Goal: Check status: Check status

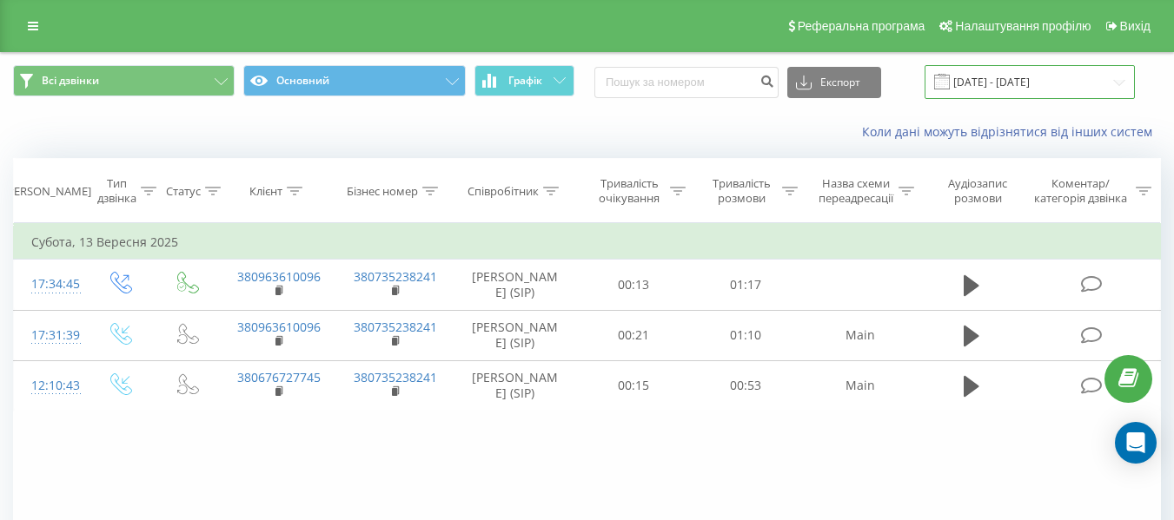
click at [1030, 86] on input "[DATE] - [DATE]" at bounding box center [1029, 82] width 210 height 34
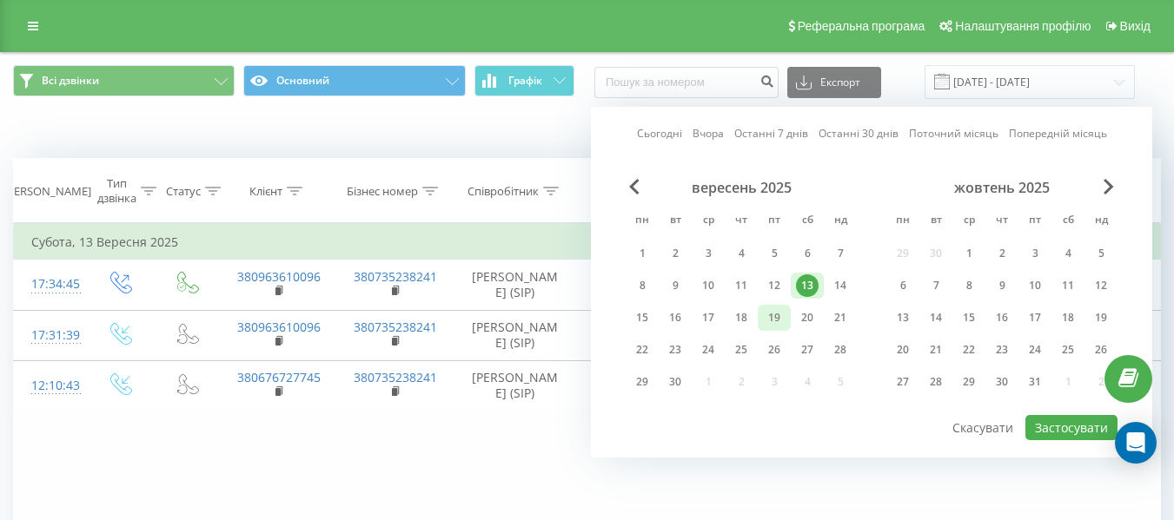
click at [780, 323] on div "19" at bounding box center [774, 318] width 23 height 23
click at [1072, 425] on button "Застосувати" at bounding box center [1071, 427] width 92 height 25
type input "[DATE] - [DATE]"
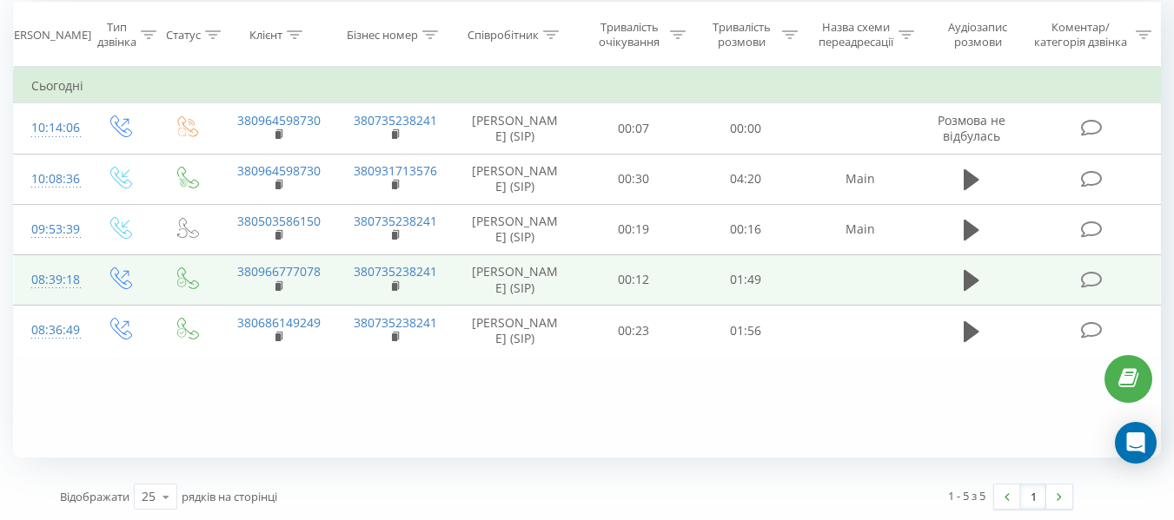
scroll to position [159, 0]
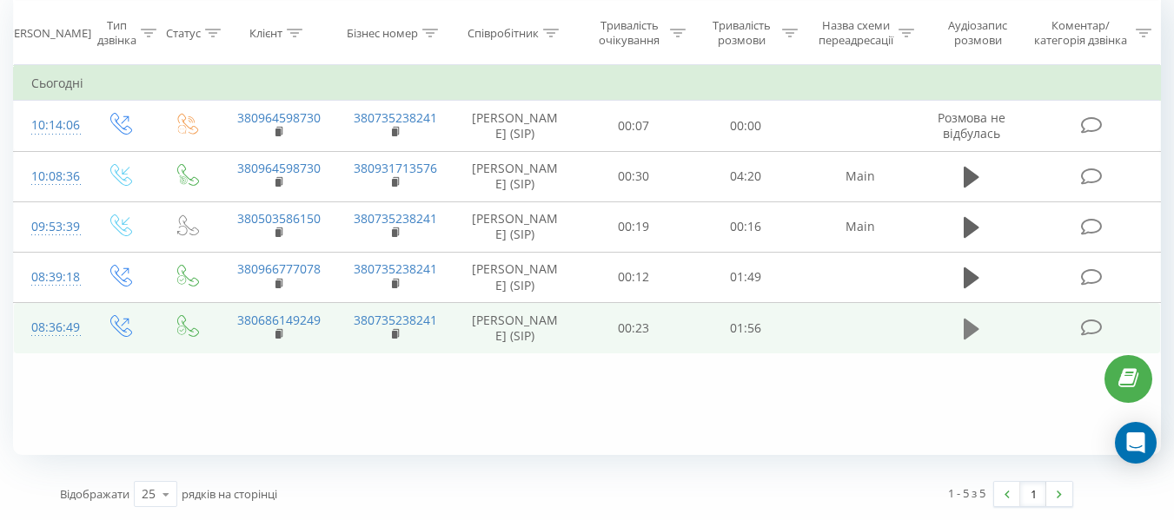
click at [978, 341] on icon at bounding box center [971, 329] width 16 height 24
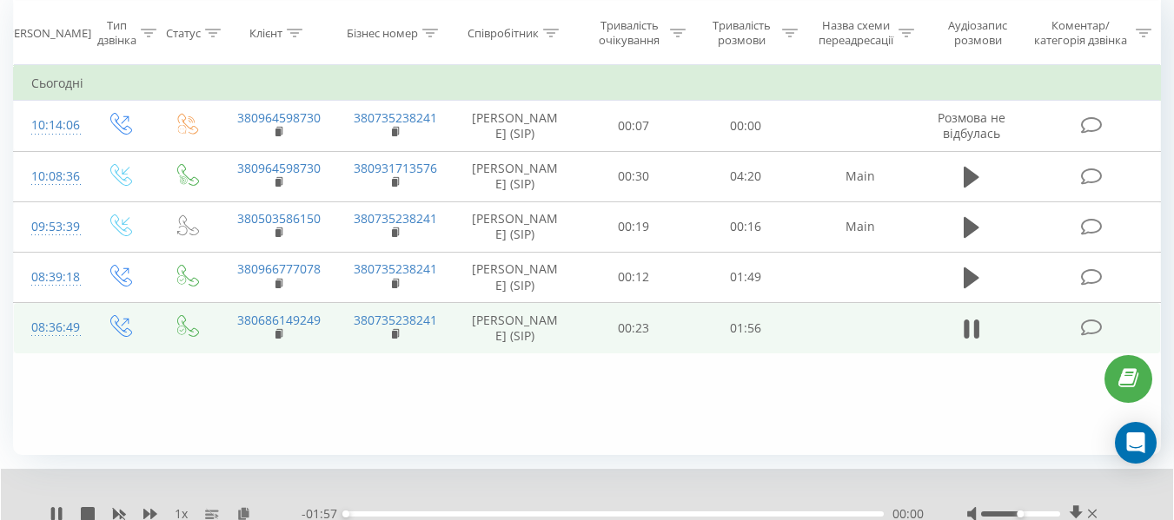
scroll to position [226, 0]
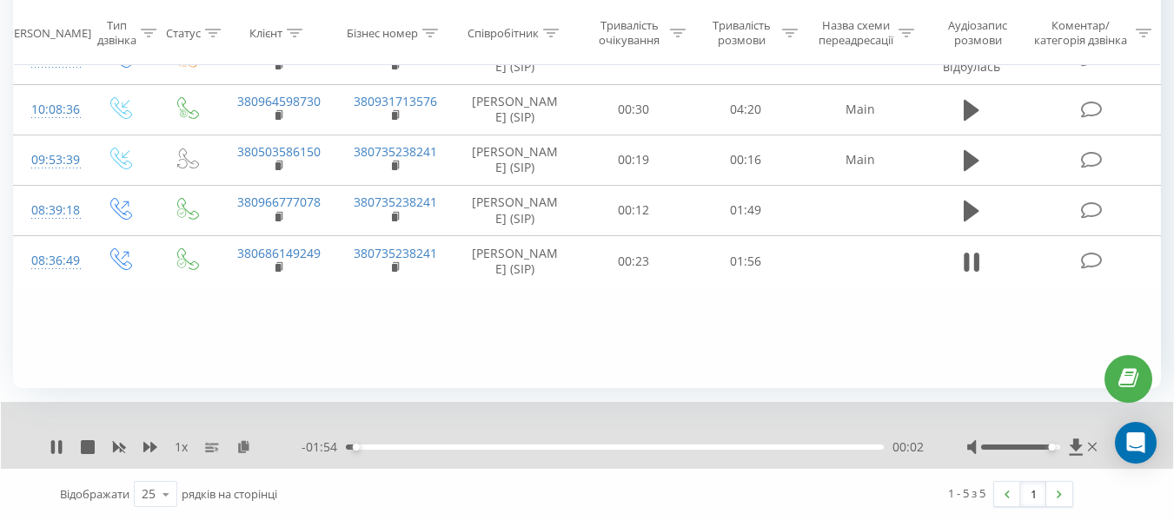
drag, startPoint x: 1019, startPoint y: 447, endPoint x: 1050, endPoint y: 451, distance: 31.6
click at [1050, 451] on div "Accessibility label" at bounding box center [1051, 447] width 7 height 7
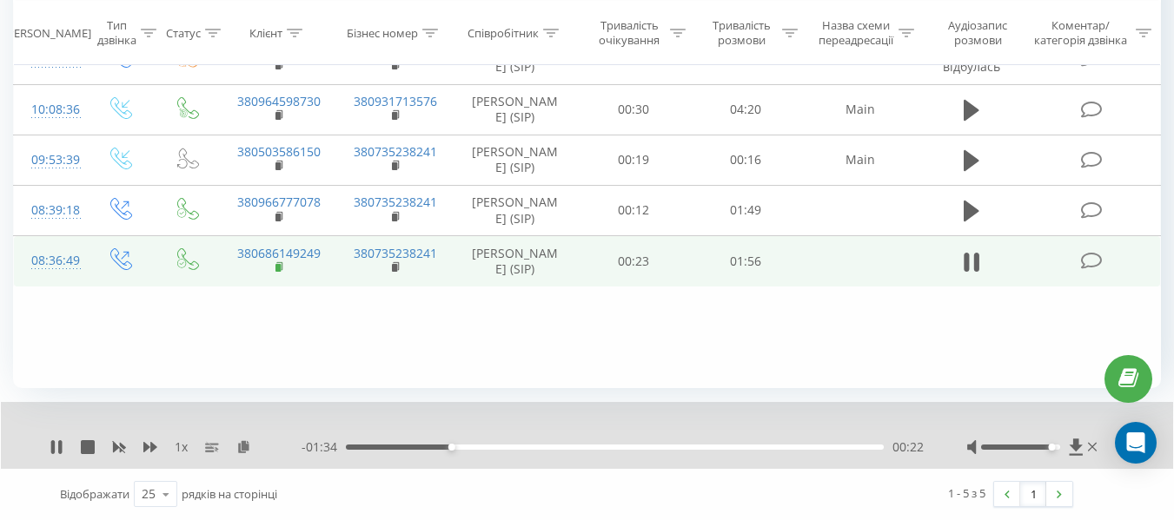
click at [277, 272] on rect at bounding box center [277, 268] width 5 height 8
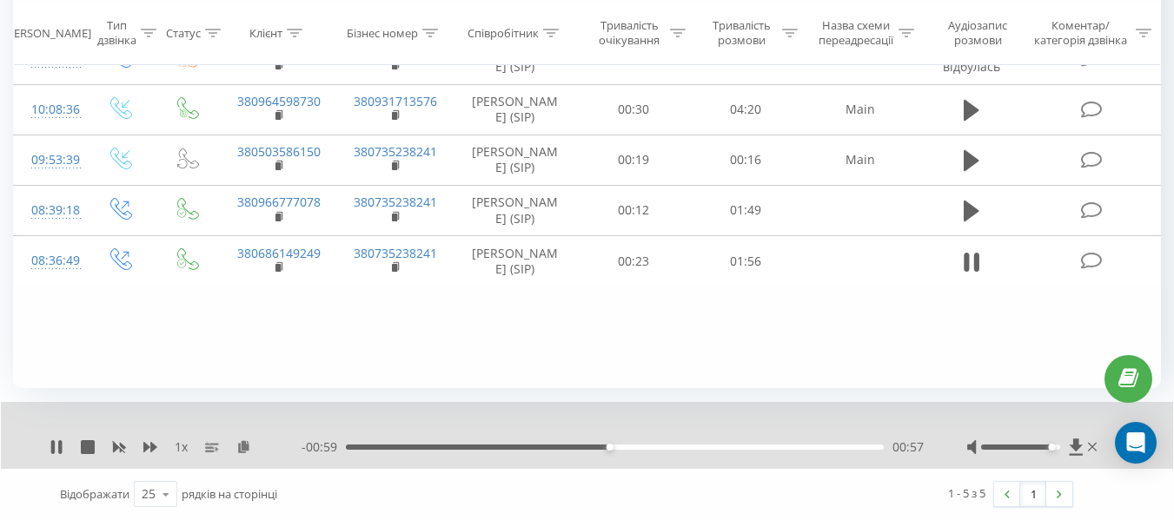
click at [63, 453] on div "1 x" at bounding box center [176, 447] width 252 height 17
click at [56, 451] on icon at bounding box center [57, 447] width 14 height 14
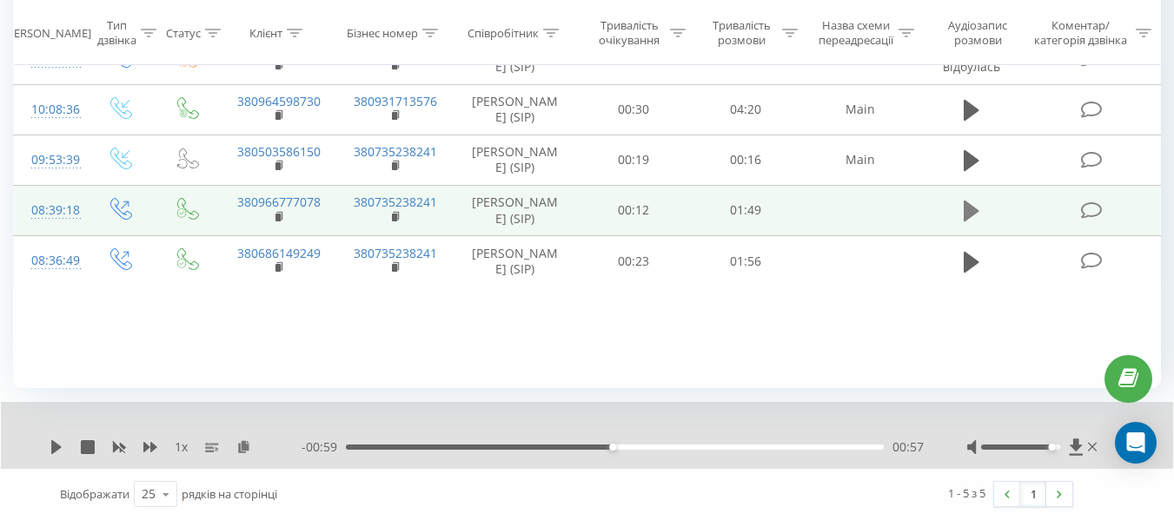
click at [969, 223] on icon at bounding box center [971, 211] width 16 height 24
click at [367, 446] on div "00:01" at bounding box center [615, 447] width 538 height 5
click at [408, 448] on div "00:12" at bounding box center [615, 447] width 538 height 5
click at [427, 450] on div "00:13" at bounding box center [615, 447] width 538 height 5
click at [1054, 451] on div at bounding box center [1034, 447] width 134 height 17
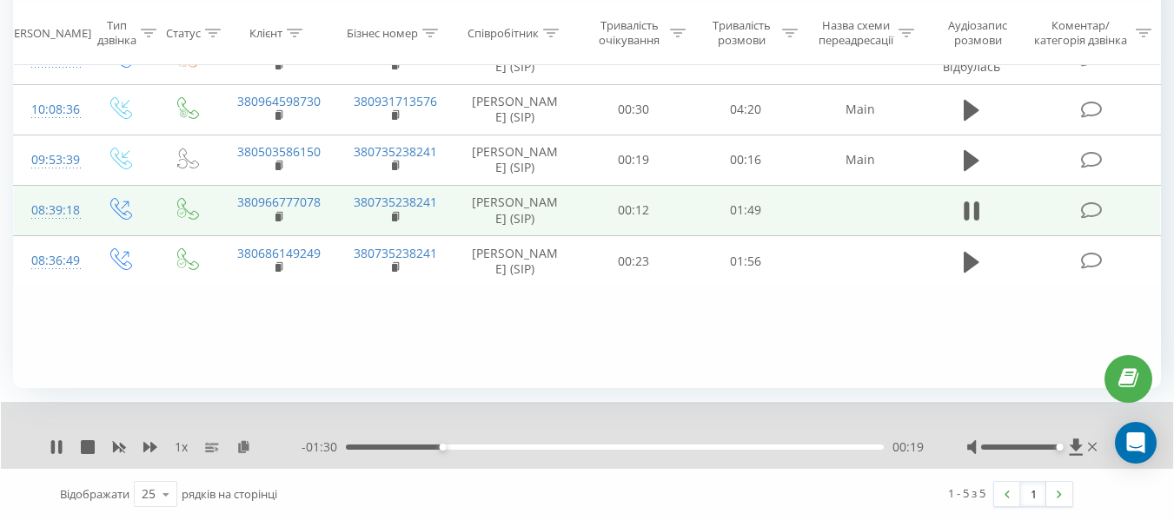
drag, startPoint x: 1048, startPoint y: 447, endPoint x: 1061, endPoint y: 446, distance: 13.1
click at [1061, 446] on div "Accessibility label" at bounding box center [1059, 447] width 7 height 7
click at [359, 451] on div "- 01:25 00:24 00:24" at bounding box center [612, 447] width 622 height 17
click at [367, 444] on div "- 01:25 00:24 00:24" at bounding box center [612, 447] width 622 height 17
click at [371, 453] on div "- 01:24 00:25 00:25" at bounding box center [612, 447] width 622 height 17
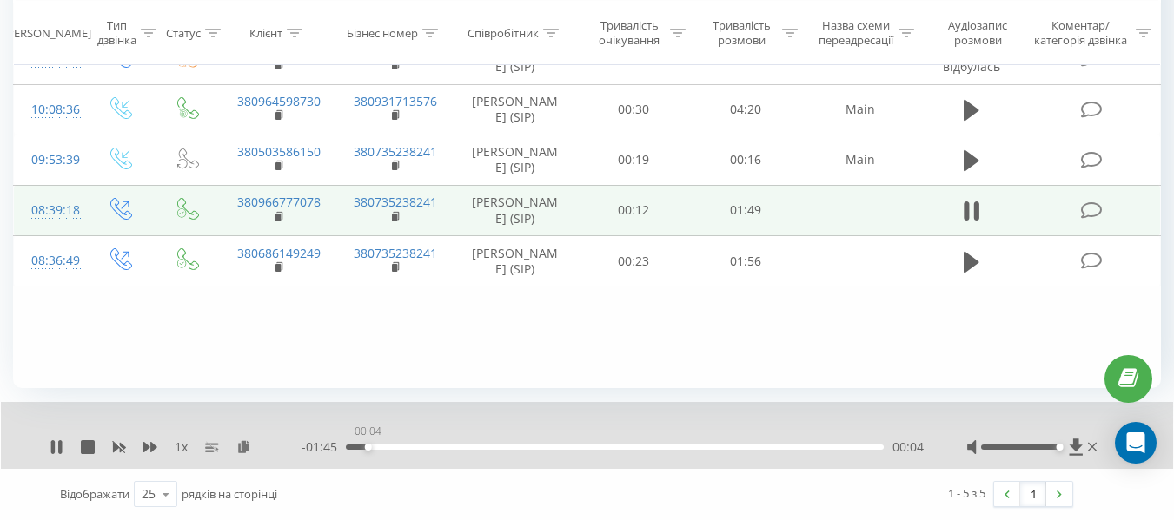
click at [367, 447] on div "00:04" at bounding box center [615, 447] width 538 height 5
click at [546, 418] on div at bounding box center [575, 424] width 841 height 19
click at [281, 219] on icon at bounding box center [279, 215] width 6 height 8
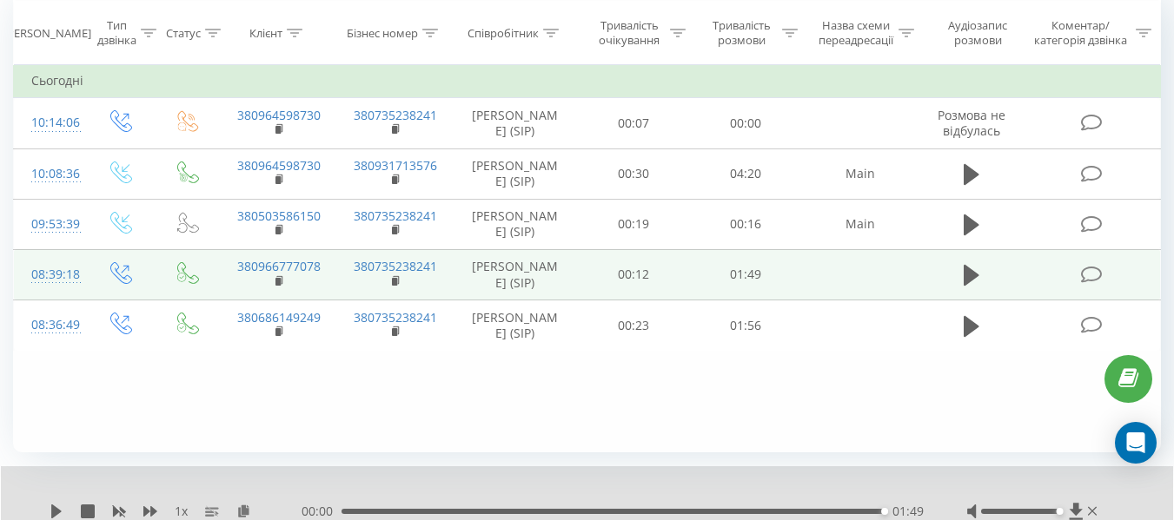
scroll to position [139, 0]
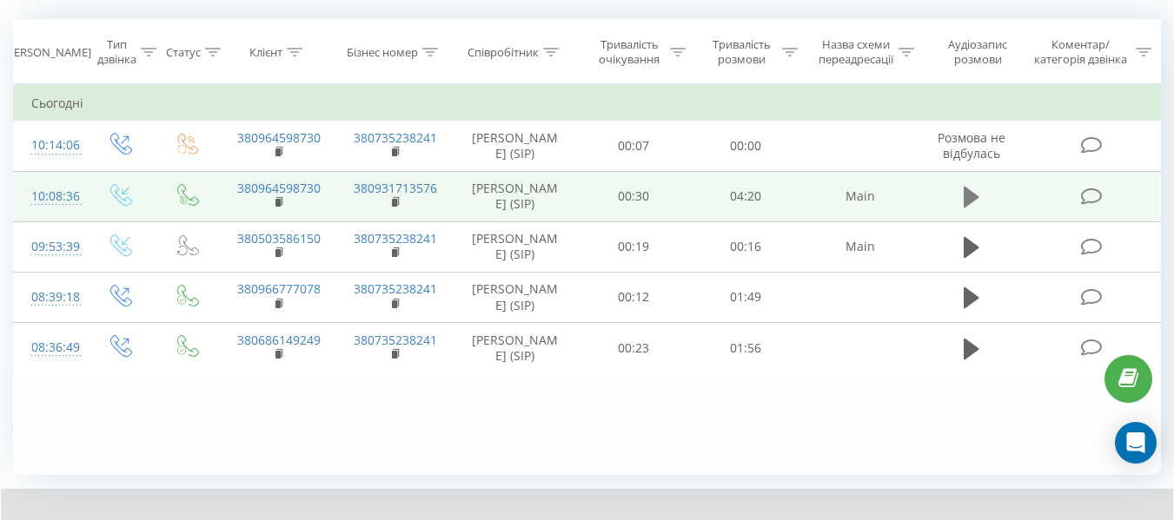
click at [963, 209] on icon at bounding box center [971, 197] width 16 height 24
click at [279, 207] on rect at bounding box center [277, 203] width 5 height 8
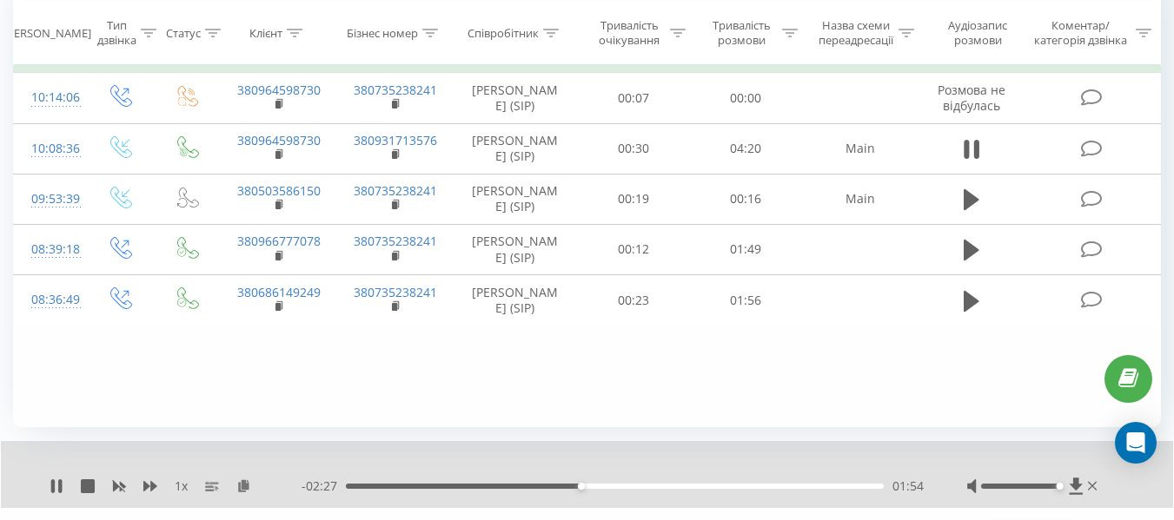
scroll to position [226, 0]
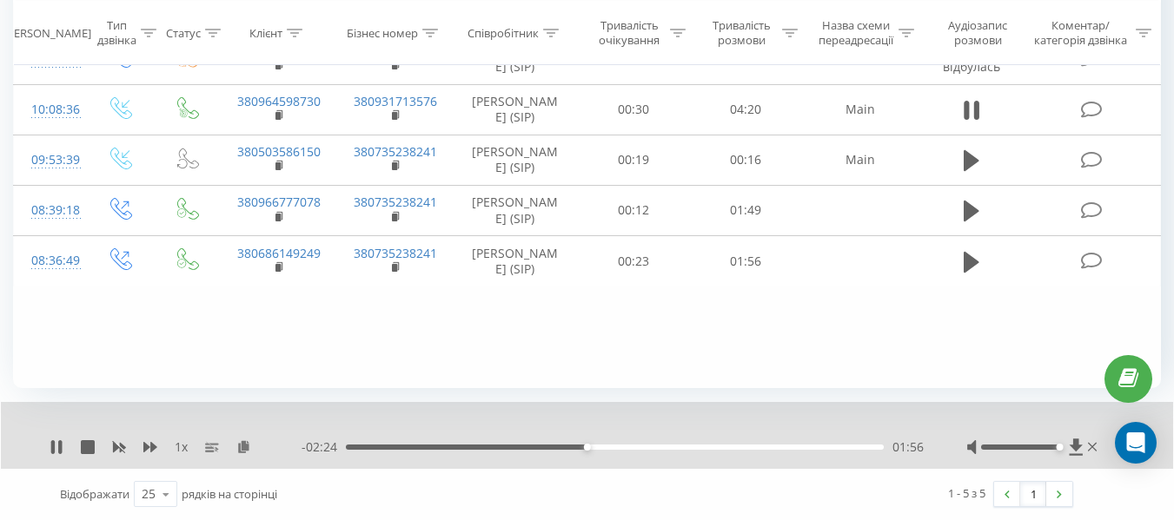
click at [599, 443] on div "- 02:24 01:56 01:56" at bounding box center [612, 447] width 622 height 17
click at [603, 452] on div "- 02:22 01:58 01:58" at bounding box center [612, 447] width 622 height 17
click at [598, 453] on div "- 02:22 01:58 01:58" at bounding box center [612, 447] width 622 height 17
click at [609, 447] on div "01:59" at bounding box center [615, 447] width 538 height 5
drag, startPoint x: 1042, startPoint y: 447, endPoint x: 1016, endPoint y: 447, distance: 26.9
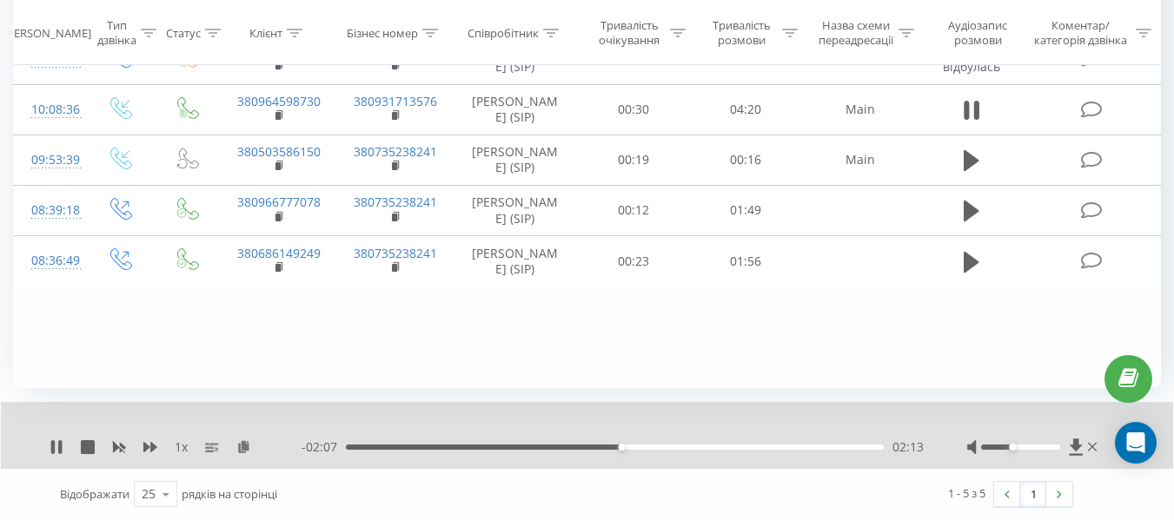
click at [1016, 447] on div at bounding box center [1020, 447] width 79 height 5
click at [833, 448] on div "00:00" at bounding box center [615, 447] width 538 height 5
click at [50, 445] on icon at bounding box center [57, 447] width 14 height 14
